Goal: Information Seeking & Learning: Check status

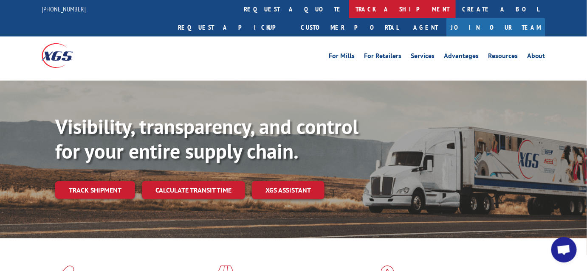
click at [349, 9] on link "track a shipment" at bounding box center [402, 9] width 107 height 18
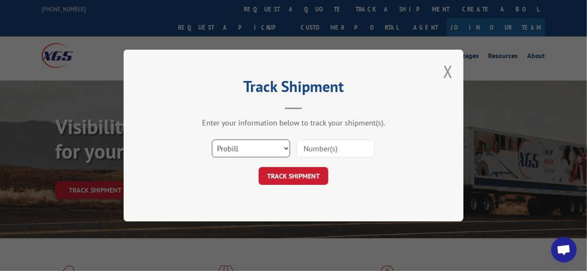
click at [259, 148] on select "Select category... Probill BOL PO" at bounding box center [251, 149] width 78 height 18
select select "bol"
click at [212, 140] on select "Select category... Probill BOL PO" at bounding box center [251, 149] width 78 height 18
click at [310, 152] on input at bounding box center [335, 149] width 78 height 18
paste input "17472001"
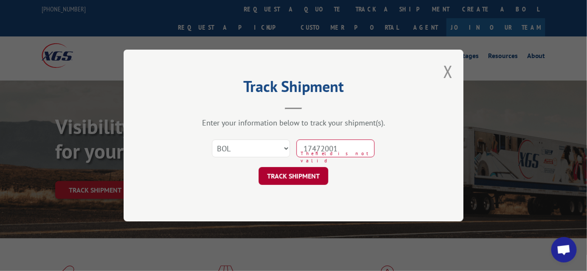
click at [300, 175] on button "TRACK SHIPMENT" at bounding box center [294, 176] width 70 height 18
type input "1747200"
click button "TRACK SHIPMENT" at bounding box center [294, 176] width 70 height 18
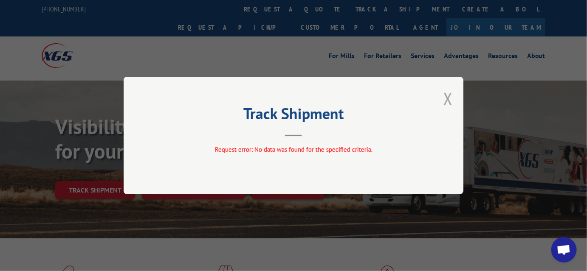
click at [447, 99] on button "Close modal" at bounding box center [447, 98] width 9 height 23
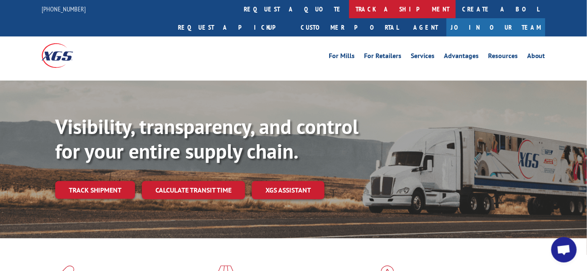
click at [349, 5] on link "track a shipment" at bounding box center [402, 9] width 107 height 18
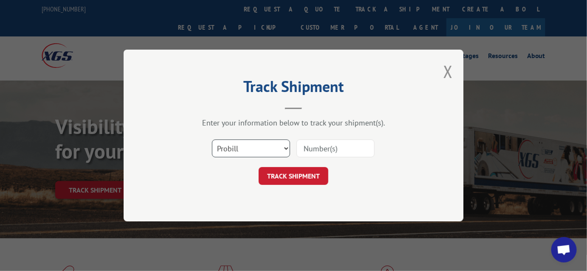
click at [283, 145] on select "Select category... Probill BOL PO" at bounding box center [251, 149] width 78 height 18
select select "bol"
click at [212, 140] on select "Select category... Probill BOL PO" at bounding box center [251, 149] width 78 height 18
click at [312, 149] on input at bounding box center [335, 149] width 78 height 18
type input "17472001"
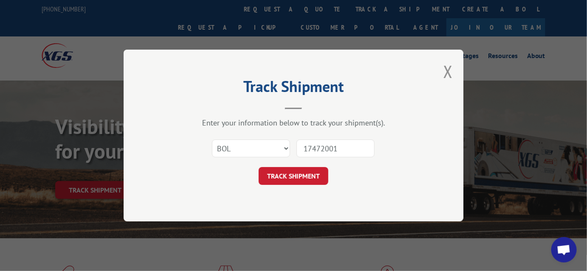
click button "TRACK SHIPMENT" at bounding box center [294, 176] width 70 height 18
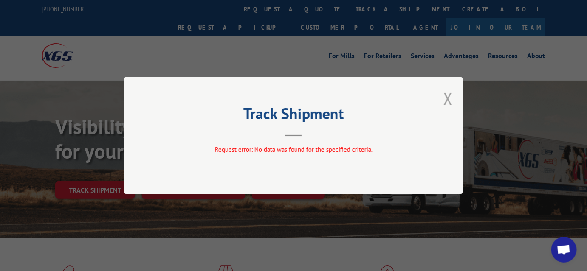
click at [447, 99] on button "Close modal" at bounding box center [447, 98] width 9 height 23
